Goal: Find contact information: Find contact information

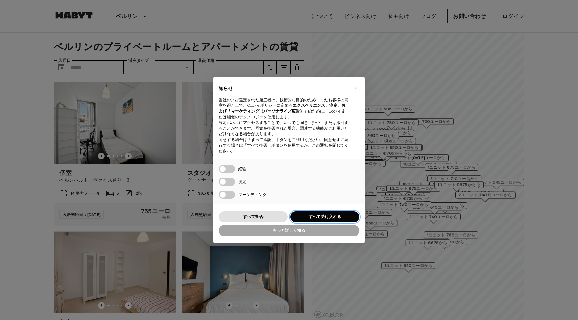
click at [337, 212] on button "すべて受け入れる" at bounding box center [324, 216] width 69 height 11
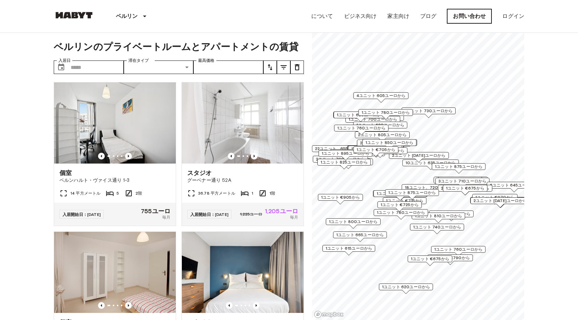
click at [466, 19] on font "お問い合わせ" at bounding box center [469, 16] width 33 height 6
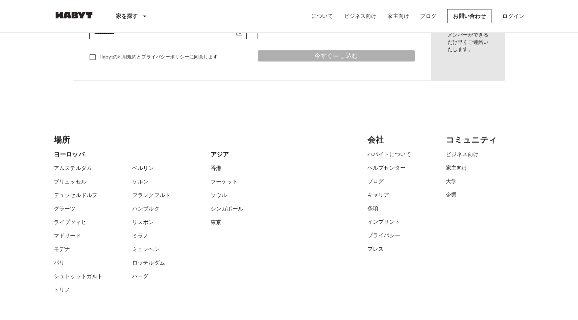
scroll to position [168, 0]
click at [145, 169] on font "ベルリン" at bounding box center [143, 167] width 22 height 6
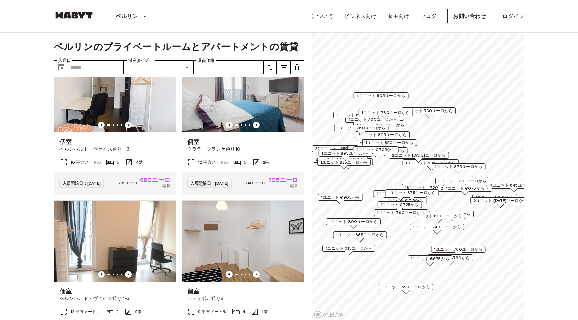
scroll to position [1027, 0]
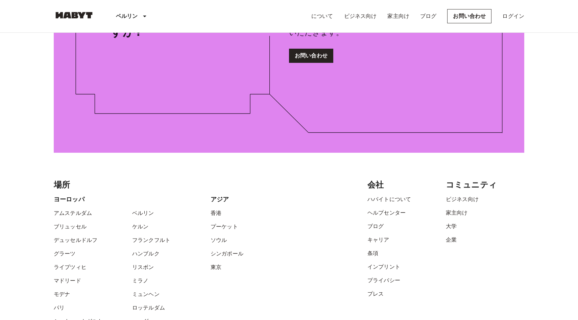
scroll to position [942, 0]
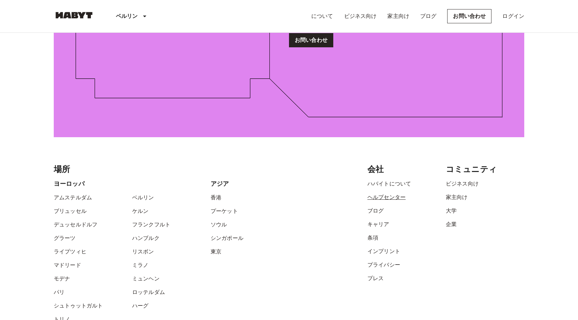
click at [380, 197] on font "ヘルプセンター" at bounding box center [386, 197] width 38 height 6
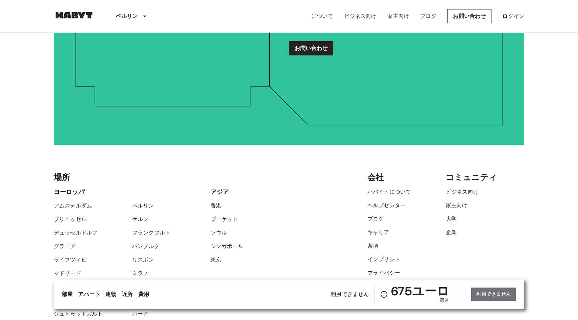
scroll to position [1750, 0]
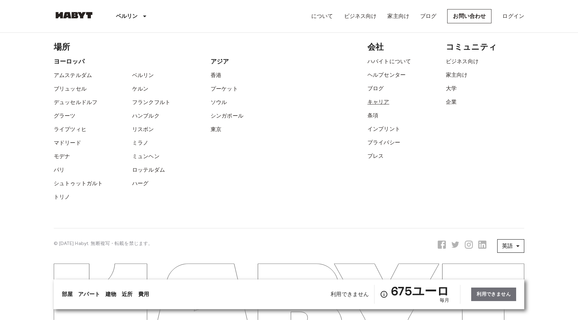
click at [378, 104] on font "キャリア" at bounding box center [378, 102] width 22 height 6
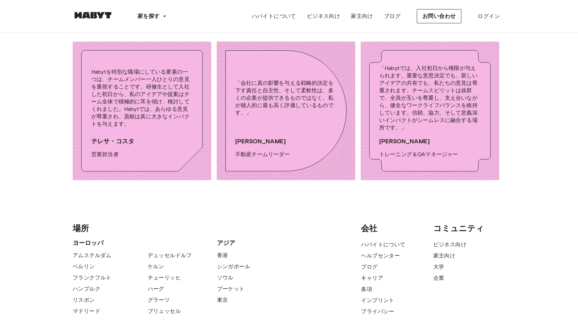
scroll to position [2394, 0]
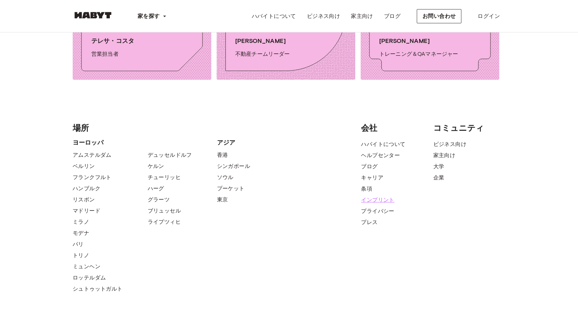
click at [373, 197] on font "インプリント" at bounding box center [377, 200] width 33 height 6
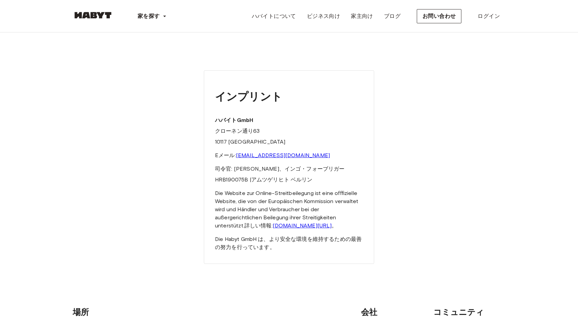
click at [265, 157] on font "hello@habyt.com" at bounding box center [283, 155] width 94 height 6
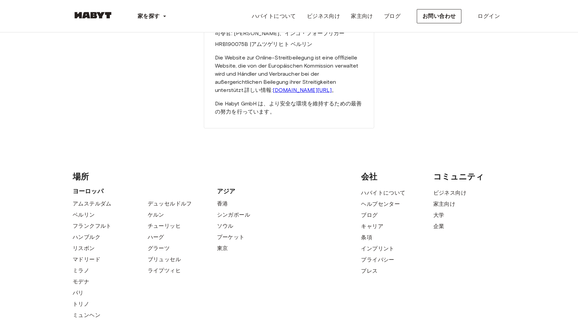
scroll to position [136, 0]
click at [366, 238] on font "条項" at bounding box center [366, 237] width 11 height 6
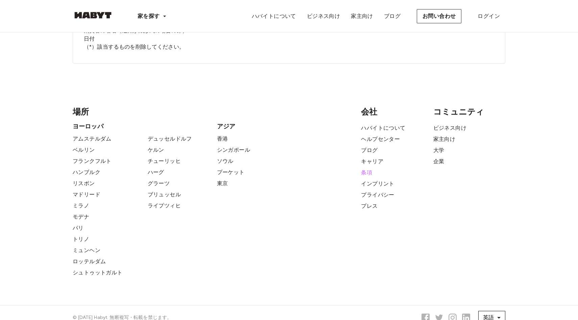
scroll to position [1857, 0]
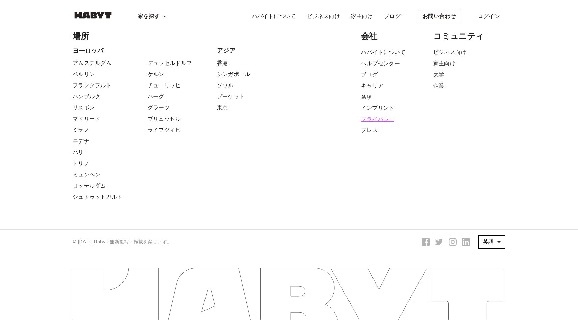
click at [382, 120] on font "プライバシー" at bounding box center [377, 119] width 33 height 6
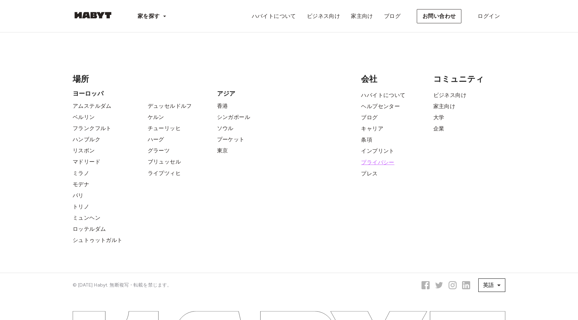
scroll to position [5586, 0]
click at [371, 176] on font "プレス" at bounding box center [369, 172] width 17 height 6
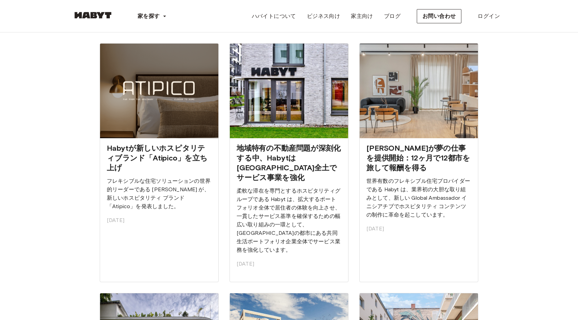
click at [94, 16] on img at bounding box center [93, 15] width 41 height 7
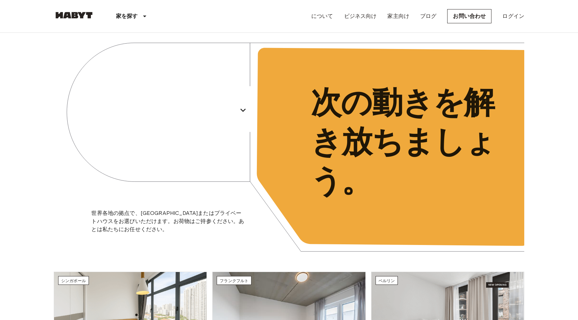
click at [471, 4] on div "について ビジネス向け 家主向け ブログ お問い合わせ ログイン" at bounding box center [417, 16] width 213 height 32
click at [476, 14] on font "お問い合わせ" at bounding box center [469, 16] width 33 height 6
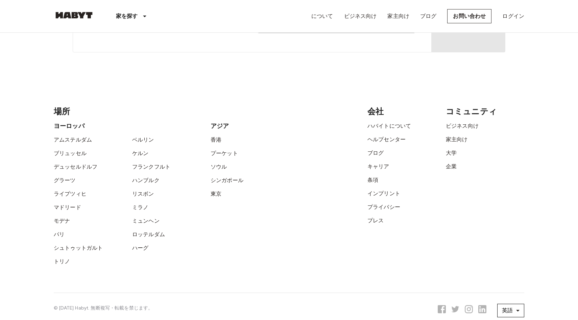
scroll to position [261, 0]
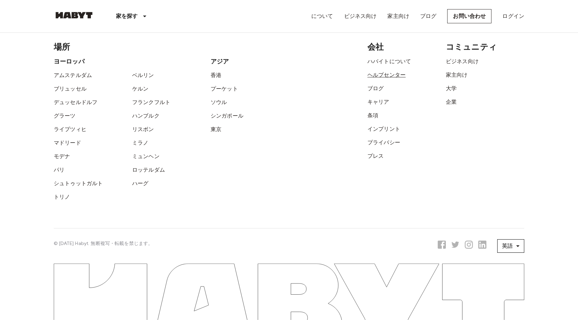
click at [388, 77] on font "ヘルプセンター" at bounding box center [386, 75] width 38 height 6
